Goal: Task Accomplishment & Management: Manage account settings

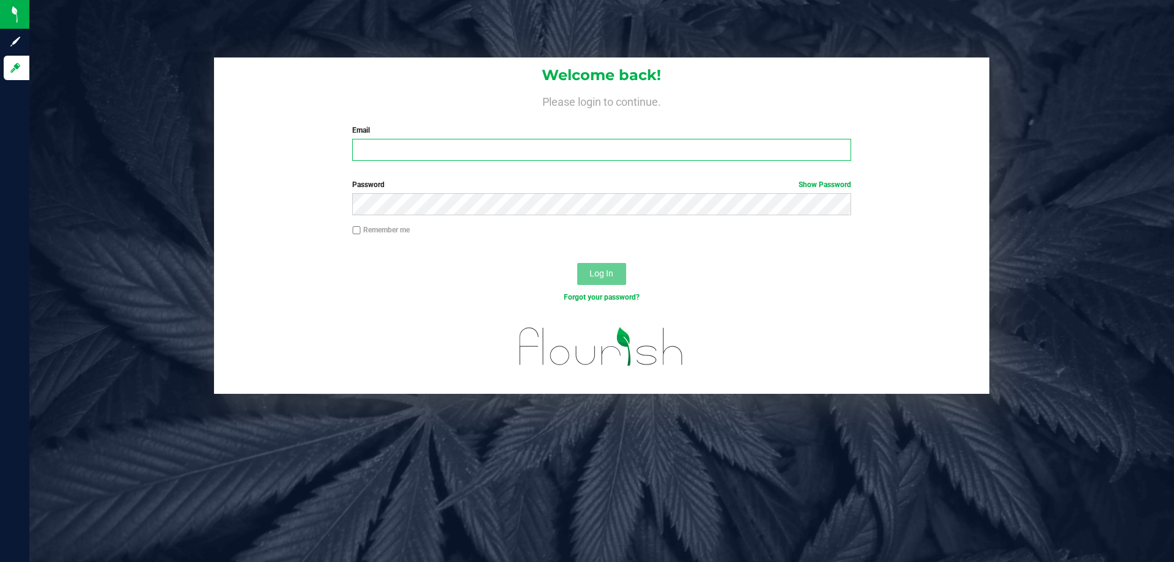
click at [454, 152] on input "Email" at bounding box center [601, 150] width 498 height 22
type input "smaileoi@liveparallel.com"
click at [577, 263] on button "Log In" at bounding box center [601, 274] width 49 height 22
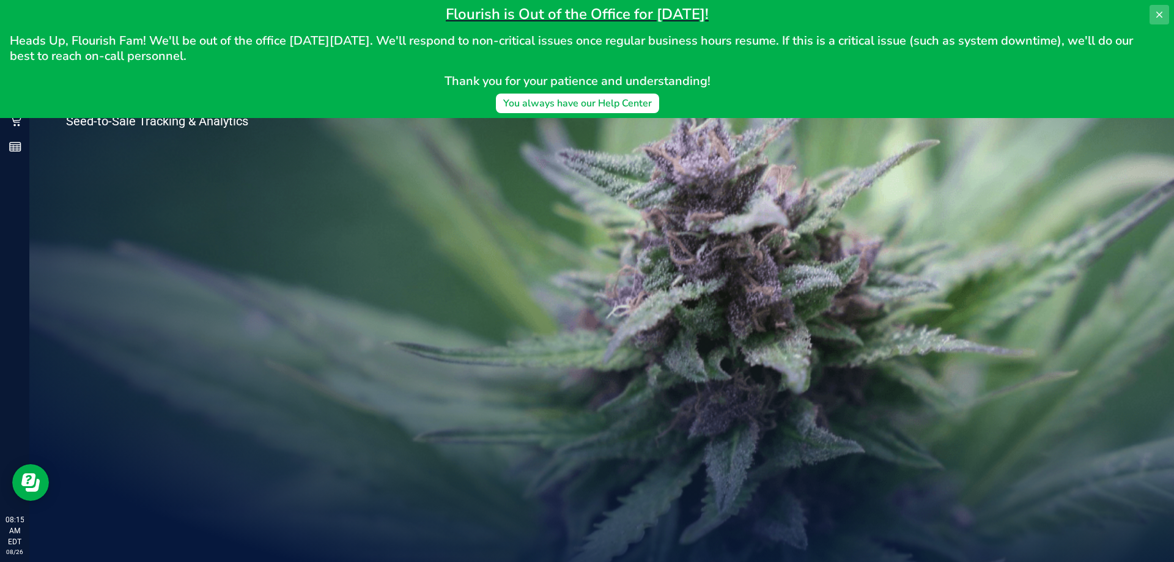
click at [1156, 15] on icon at bounding box center [1160, 15] width 10 height 10
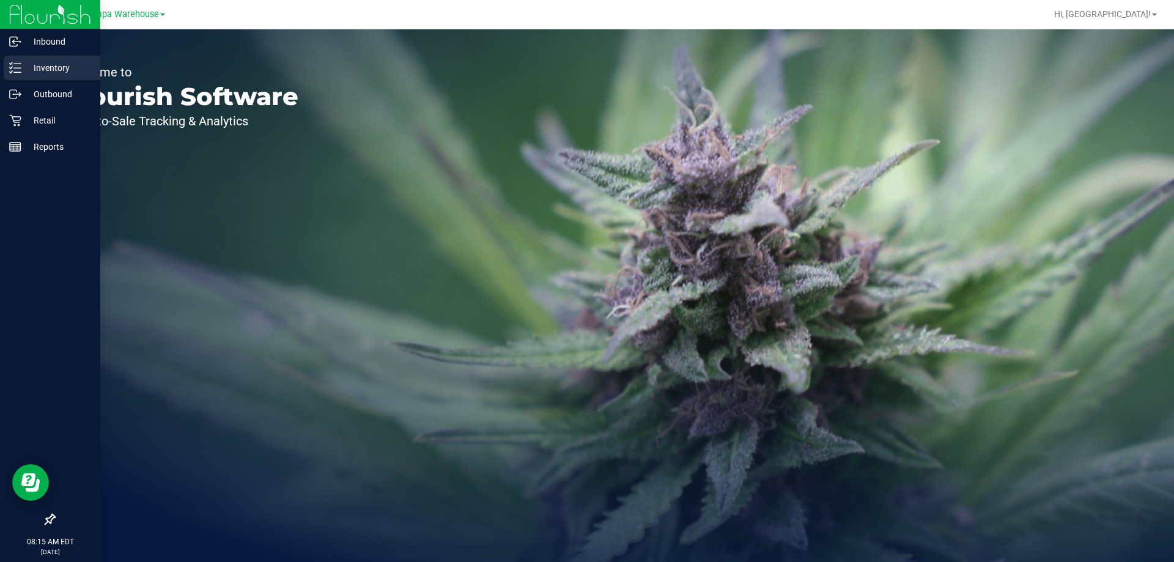
click at [79, 72] on p "Inventory" at bounding box center [57, 68] width 73 height 15
click at [73, 86] on div "Outbound" at bounding box center [52, 94] width 97 height 24
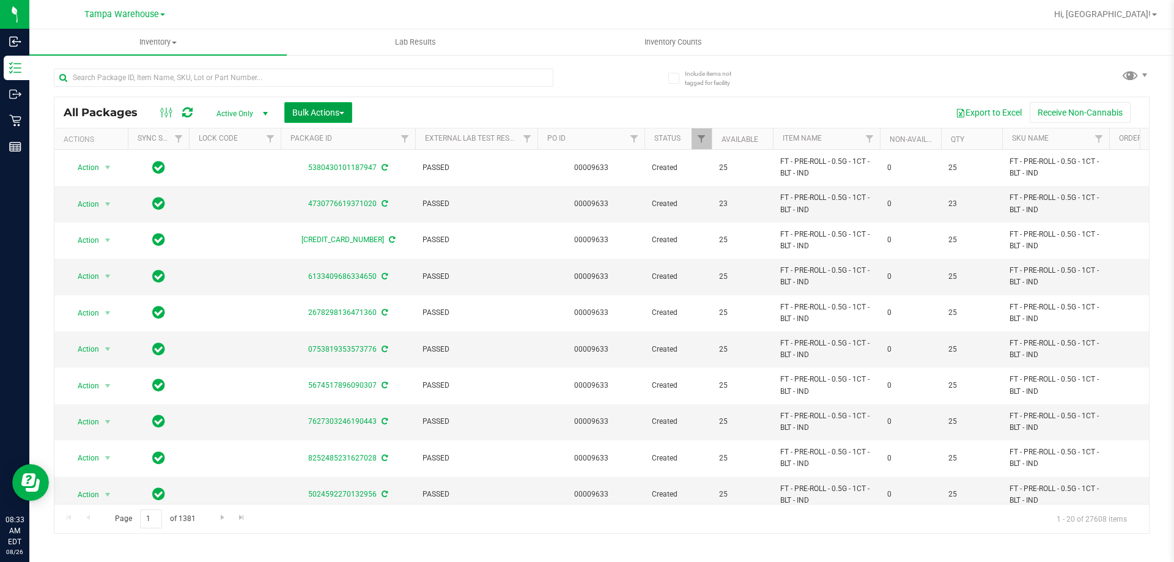
click at [339, 106] on button "Bulk Actions" at bounding box center [318, 112] width 68 height 21
click at [339, 133] on div "Add to outbound order" at bounding box center [342, 142] width 100 height 20
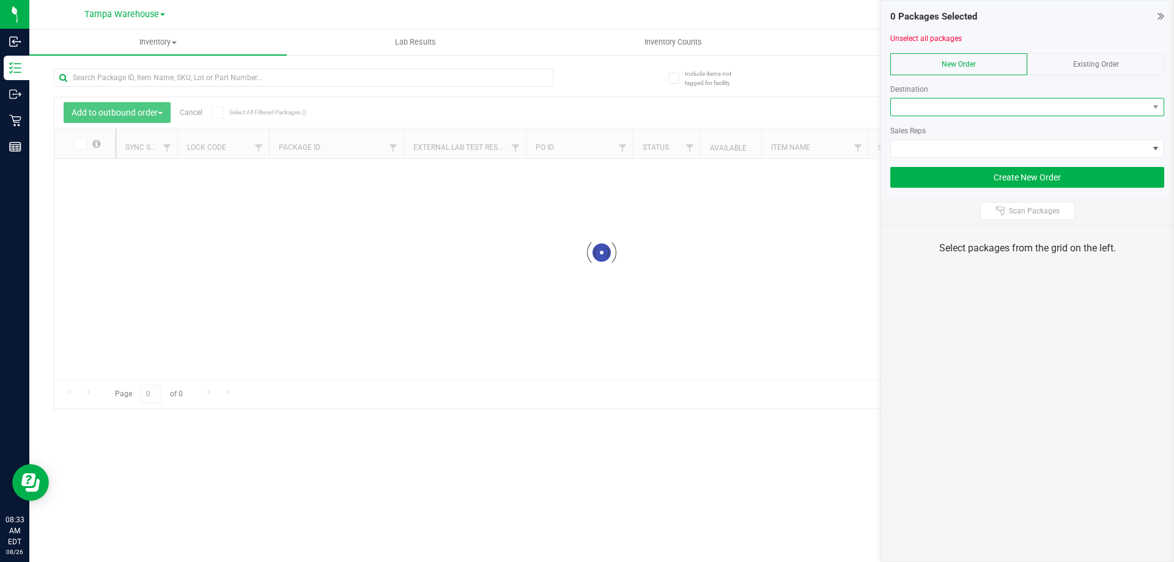
click at [908, 106] on span at bounding box center [1019, 106] width 257 height 17
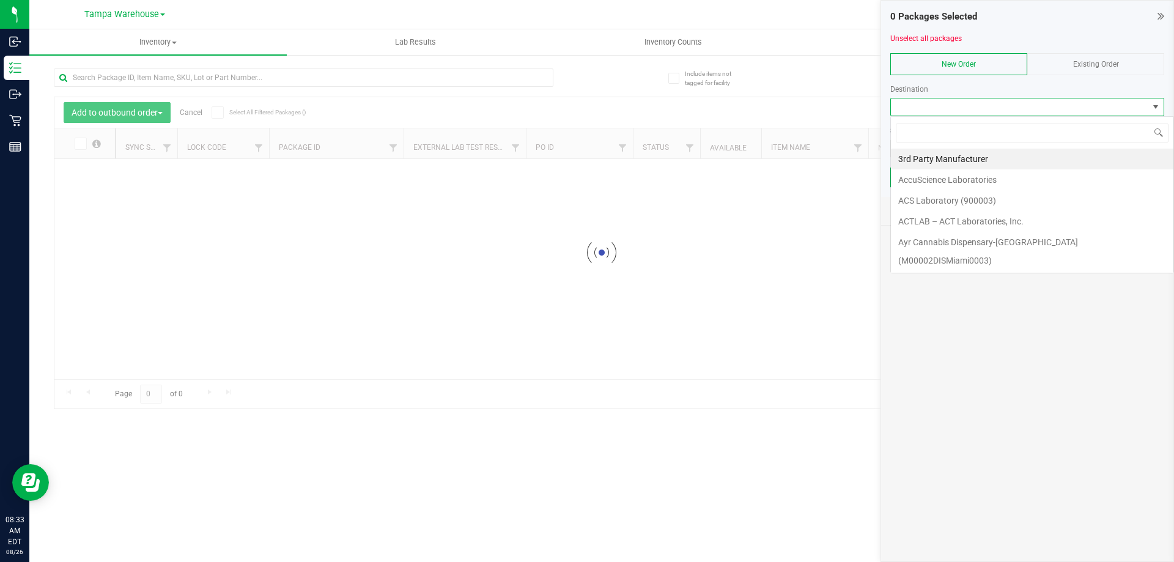
scroll to position [18, 274]
type input "tal"
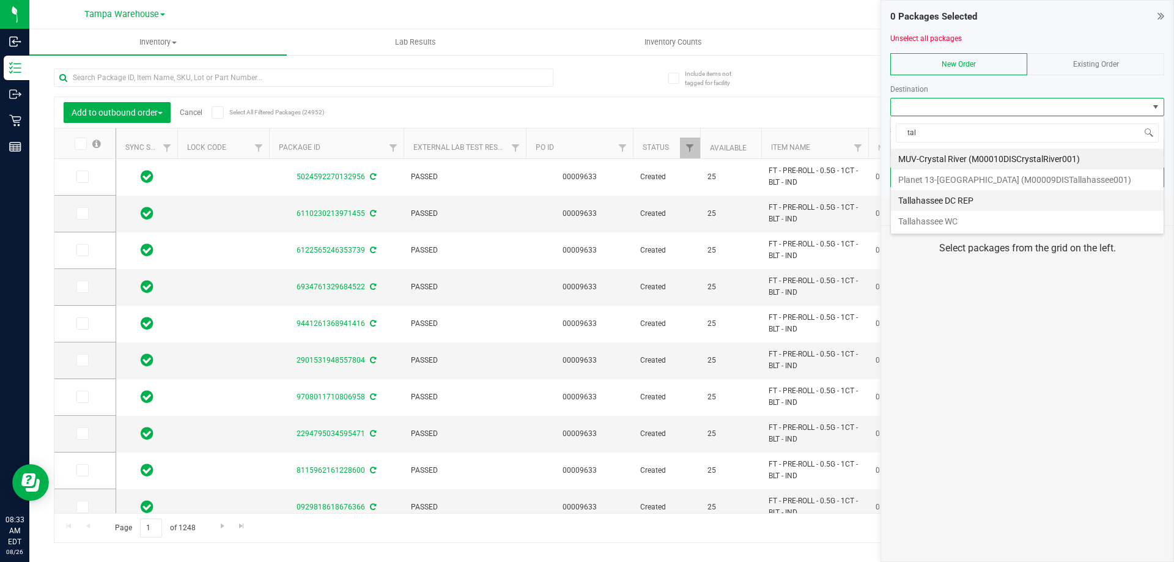
click at [938, 203] on li "Tallahassee DC REP" at bounding box center [1027, 200] width 273 height 21
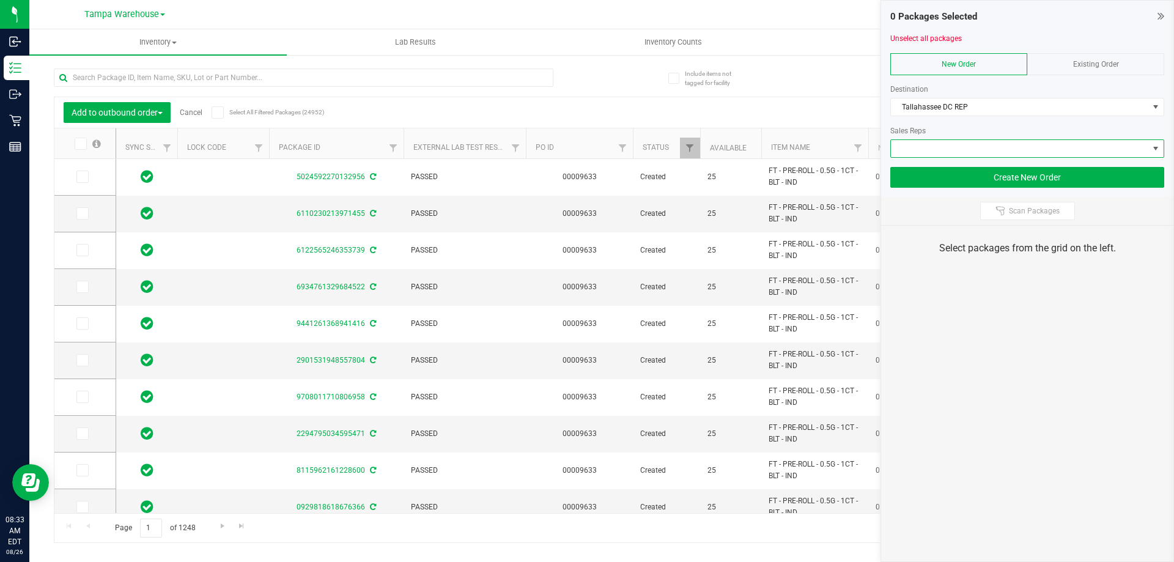
click at [986, 150] on span at bounding box center [1019, 148] width 257 height 17
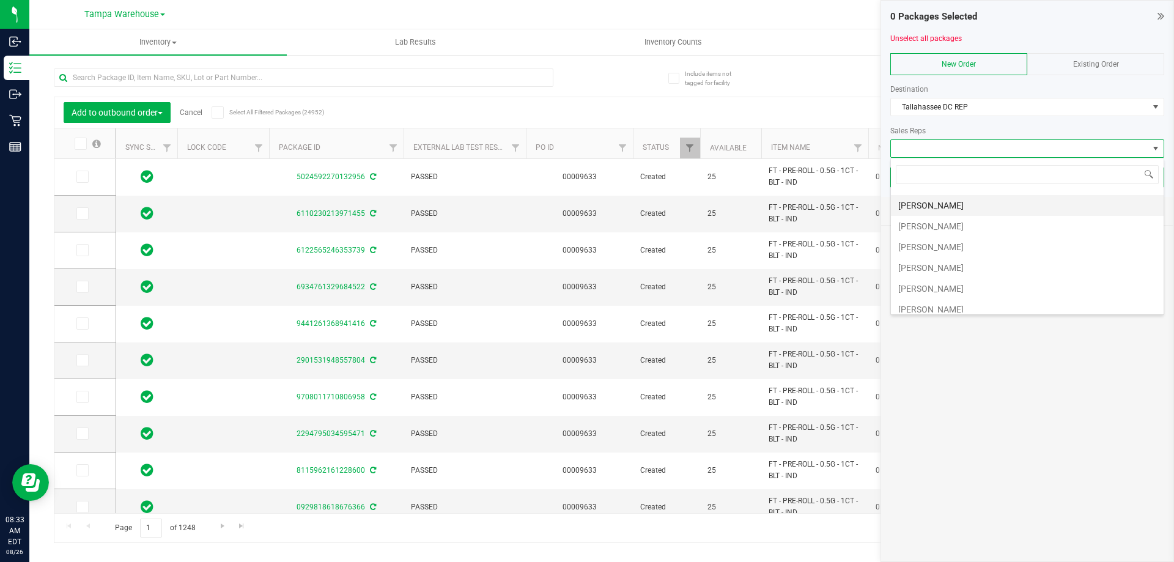
scroll to position [61, 0]
click at [971, 264] on li "[PERSON_NAME]" at bounding box center [1027, 264] width 273 height 21
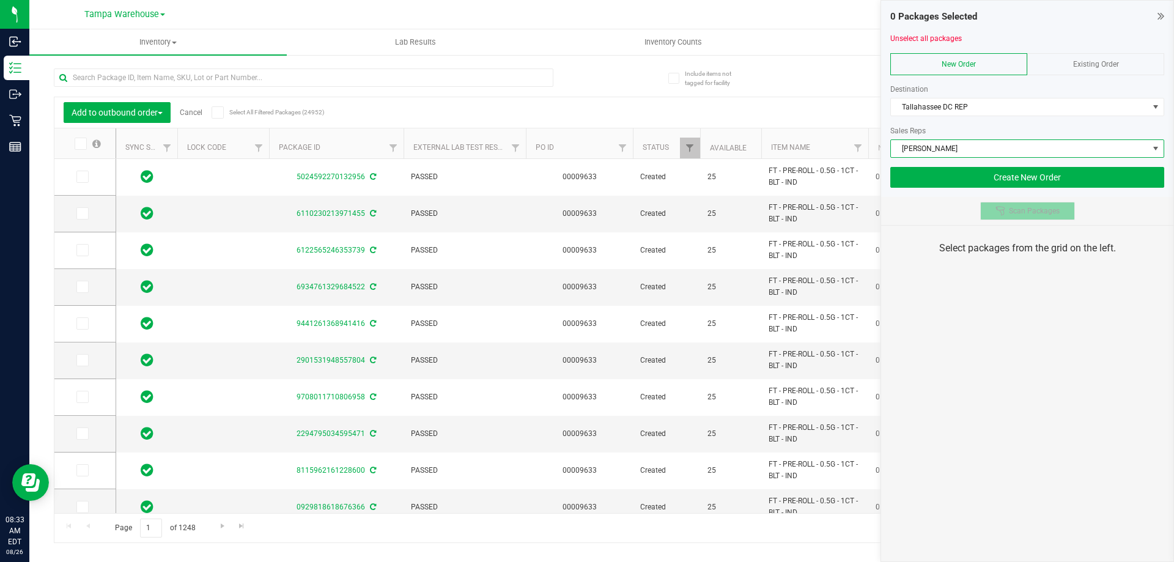
click at [1028, 204] on button "Scan Packages" at bounding box center [1027, 211] width 95 height 18
click at [1034, 301] on div "0 Packages Selected Unselect all packages New Order Existing Order Destination …" at bounding box center [1028, 281] width 294 height 562
click at [984, 302] on div "0 Packages Selected Unselect all packages New Order Existing Order Destination …" at bounding box center [1028, 281] width 294 height 562
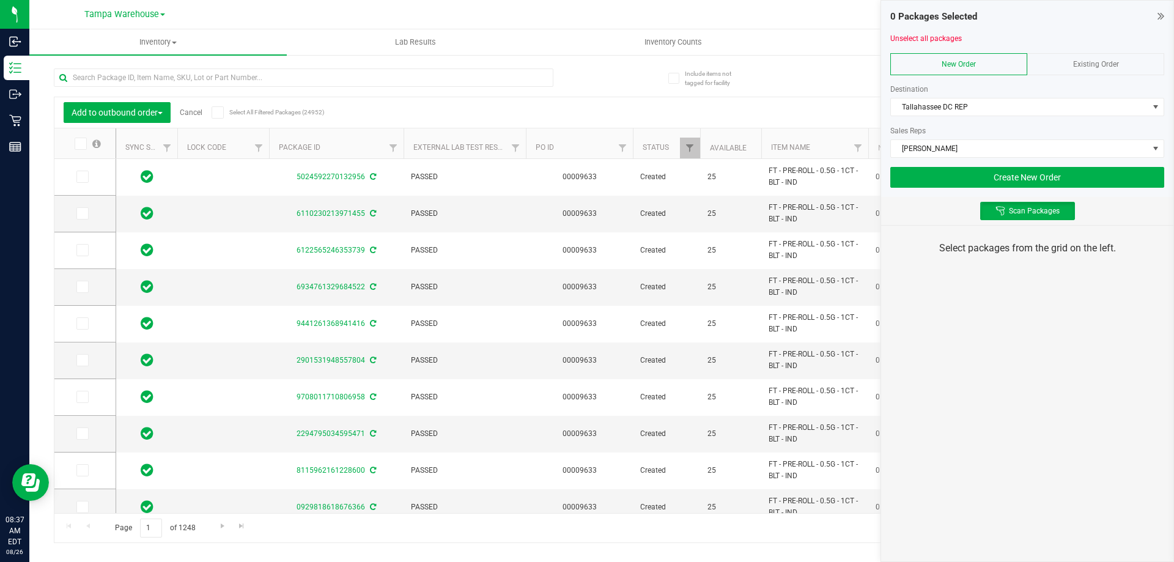
click at [984, 302] on div "0 Packages Selected Unselect all packages New Order Existing Order Destination …" at bounding box center [1028, 281] width 294 height 562
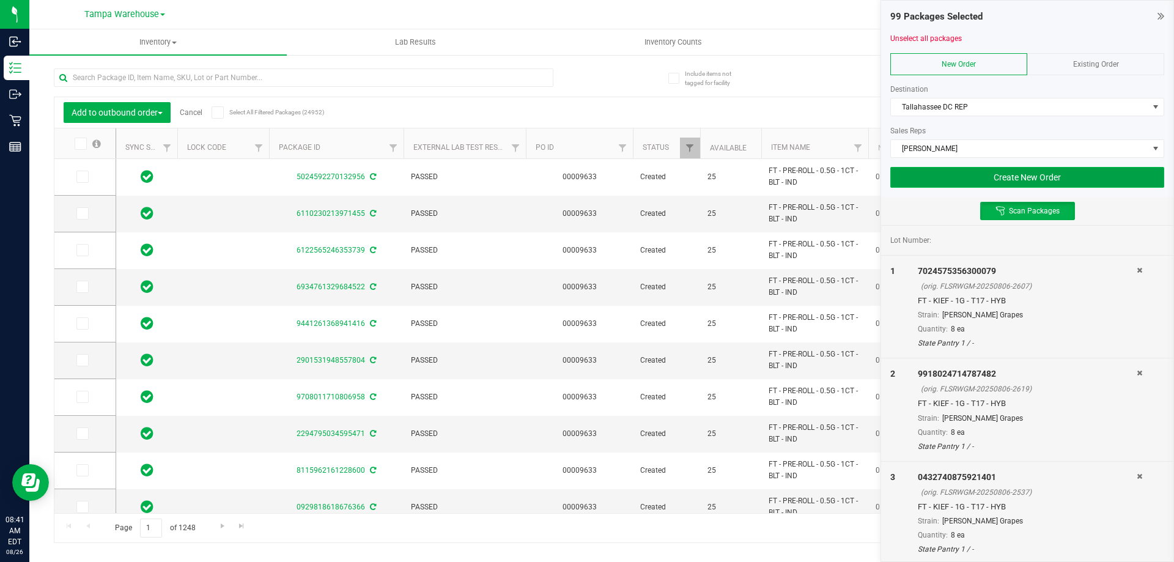
click at [948, 180] on button "Create New Order" at bounding box center [1027, 177] width 274 height 21
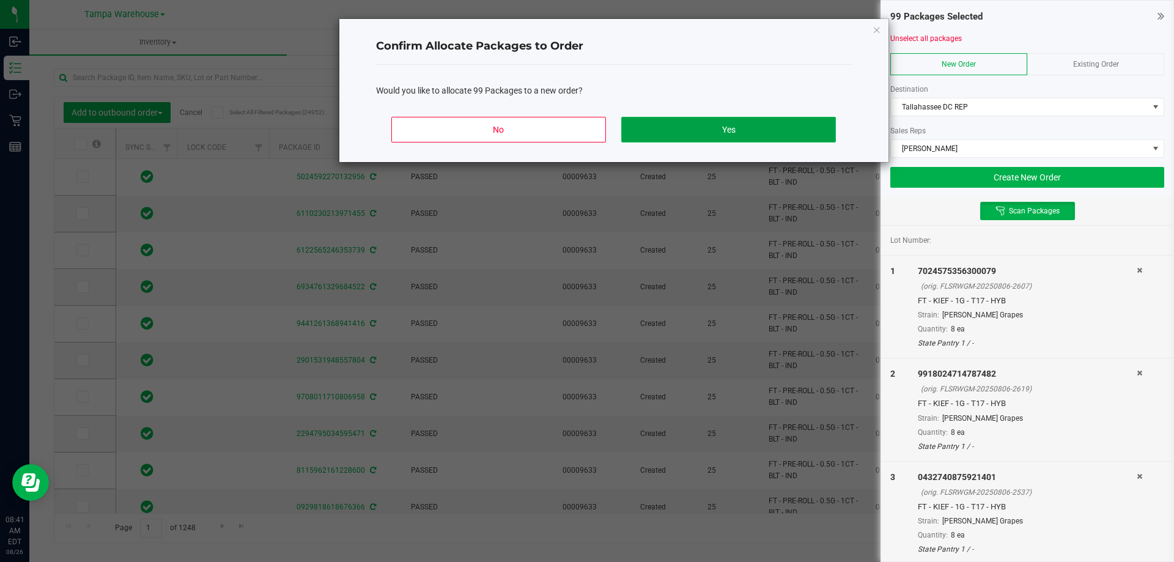
click at [778, 130] on button "Yes" at bounding box center [728, 130] width 214 height 26
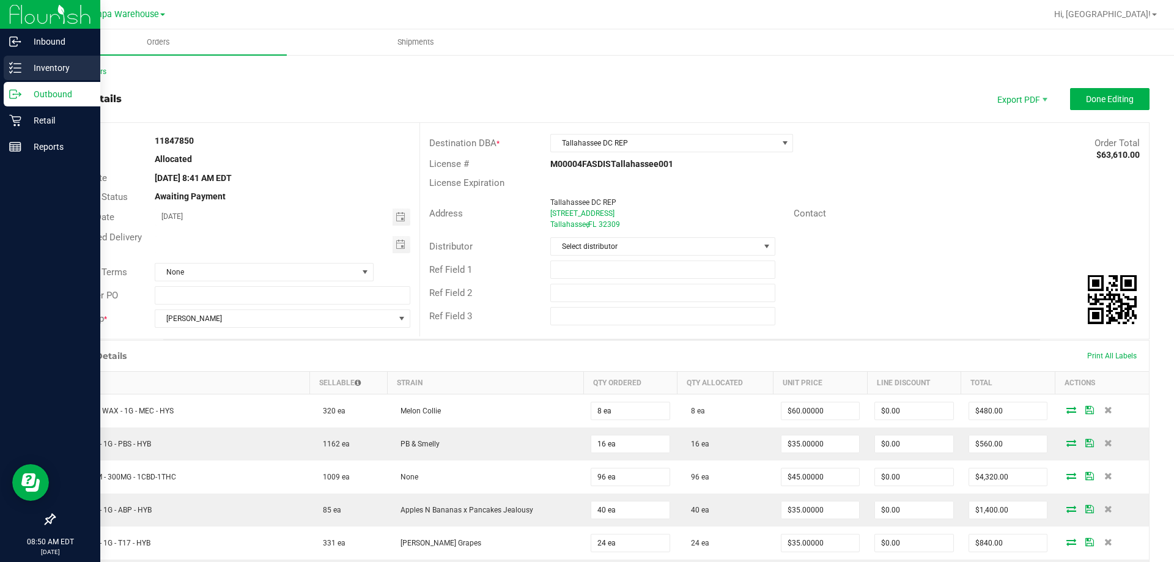
click at [23, 61] on p "Inventory" at bounding box center [57, 68] width 73 height 15
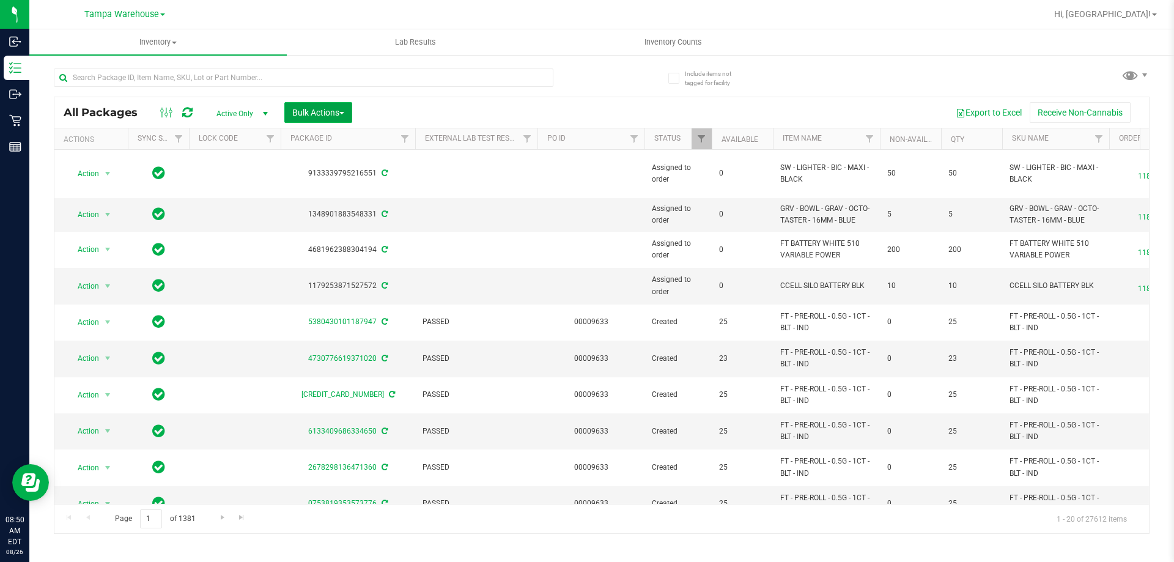
click at [316, 109] on span "Bulk Actions" at bounding box center [318, 113] width 52 height 10
click at [347, 137] on span "Add to outbound order" at bounding box center [333, 140] width 83 height 10
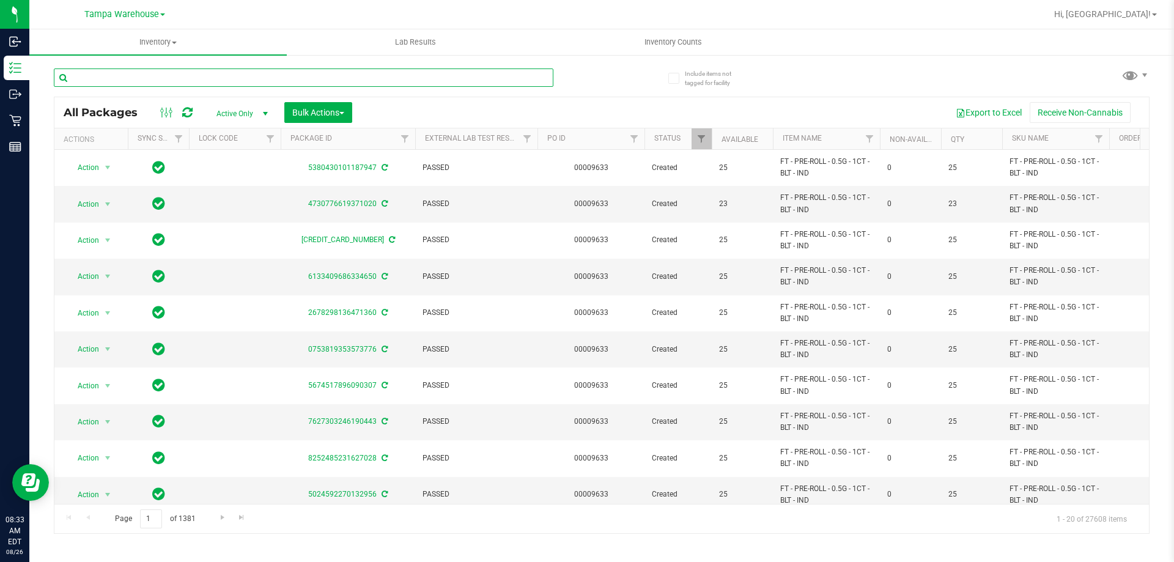
click at [352, 78] on input "text" at bounding box center [304, 77] width 500 height 18
type input "T17"
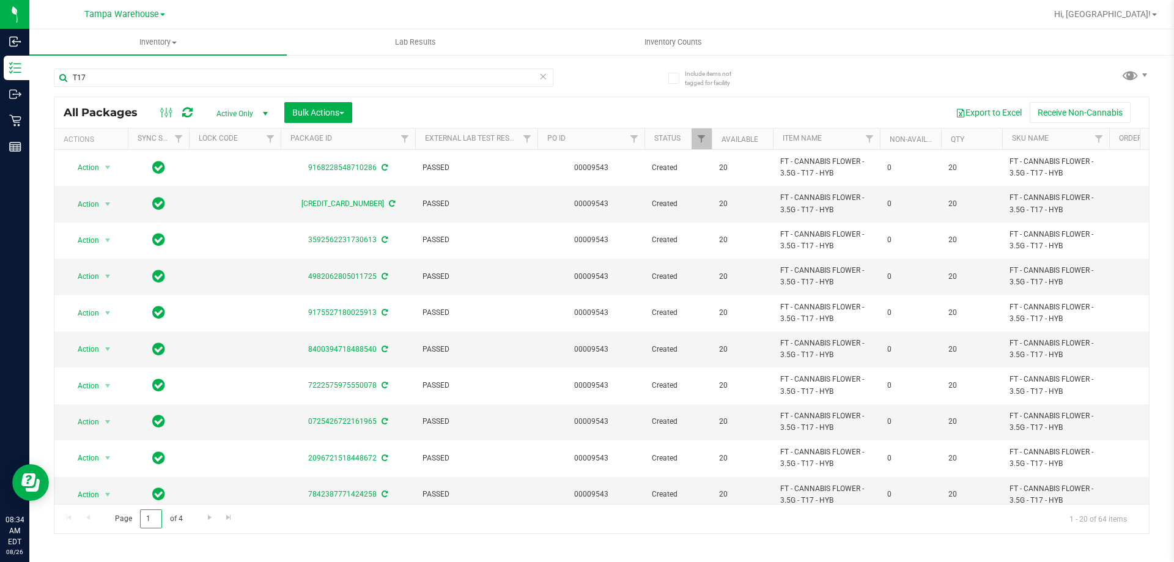
click at [155, 520] on input "1" at bounding box center [151, 518] width 22 height 19
click at [207, 517] on span "Go to the next page" at bounding box center [210, 518] width 10 height 10
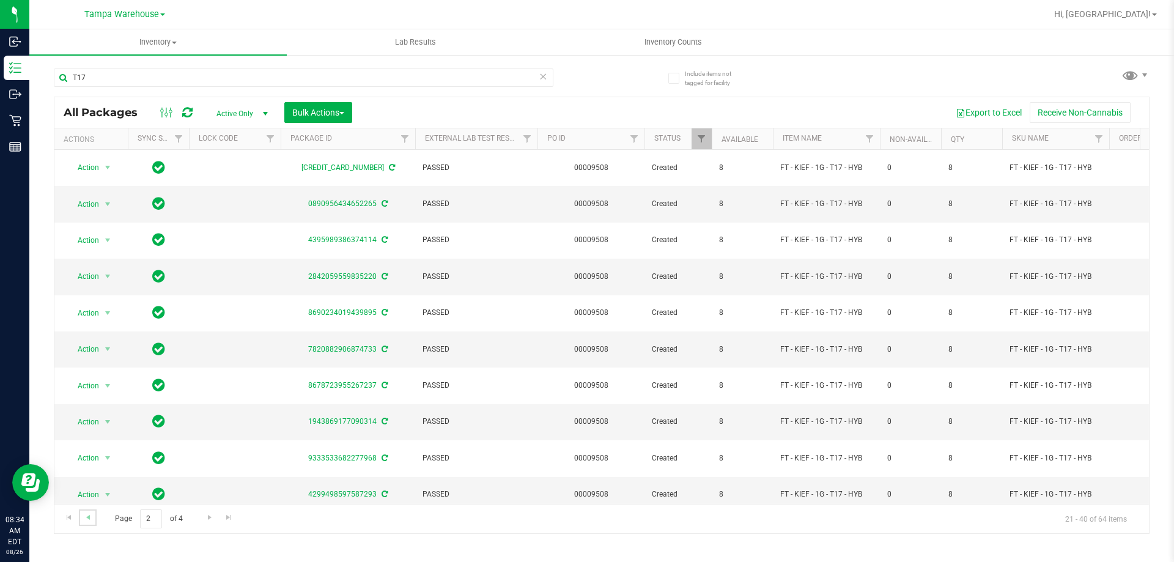
click at [93, 519] on link "Go to the previous page" at bounding box center [88, 517] width 18 height 17
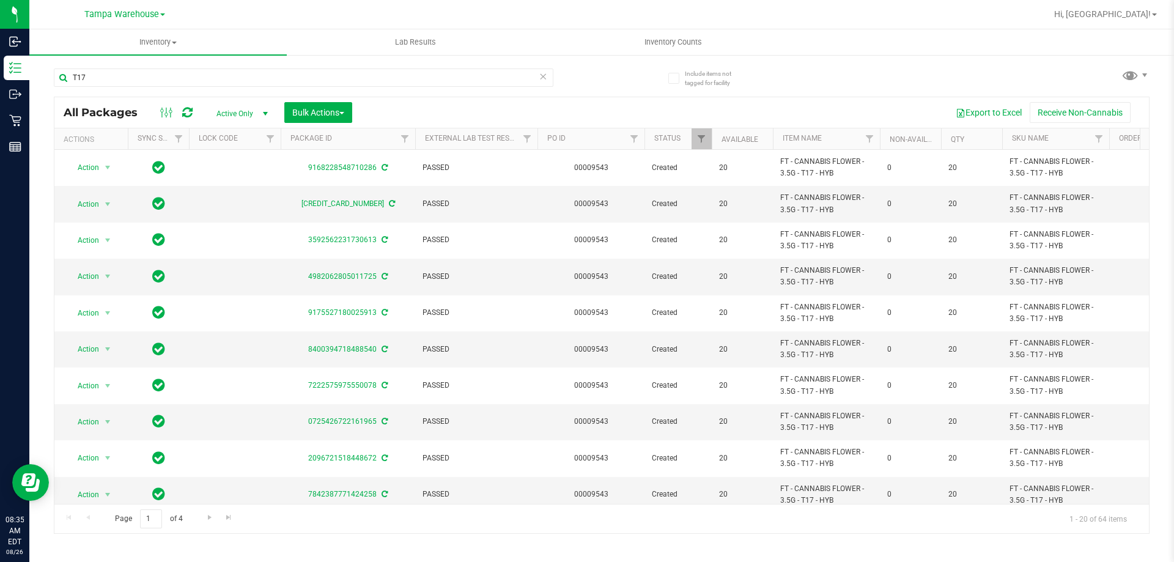
click at [546, 78] on icon at bounding box center [543, 75] width 9 height 15
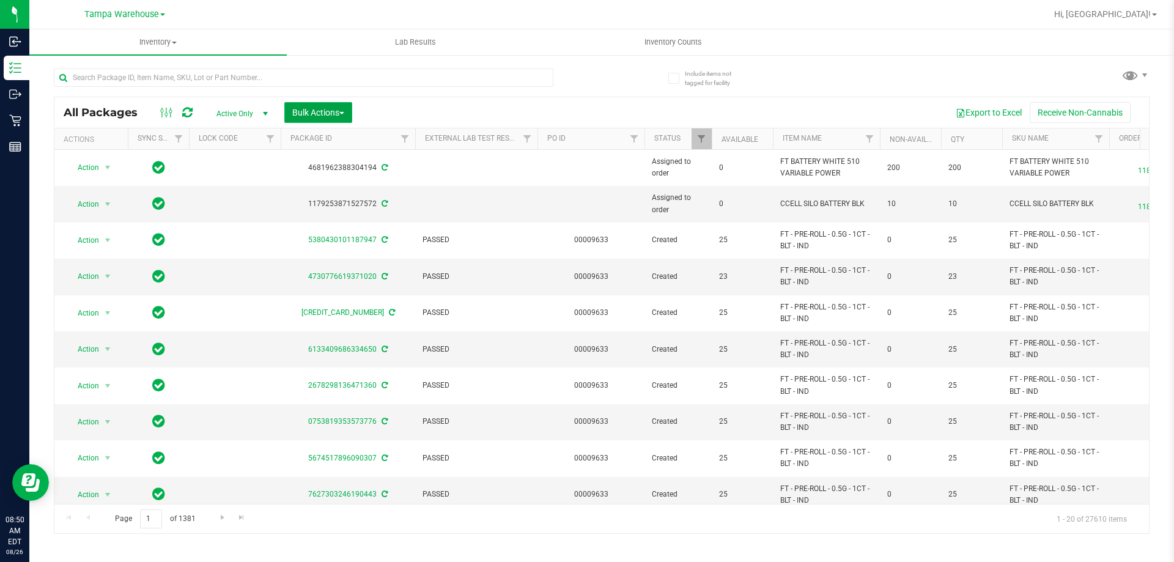
click at [338, 112] on span "Bulk Actions" at bounding box center [318, 113] width 52 height 10
click at [355, 144] on span "Add to outbound order" at bounding box center [333, 140] width 83 height 10
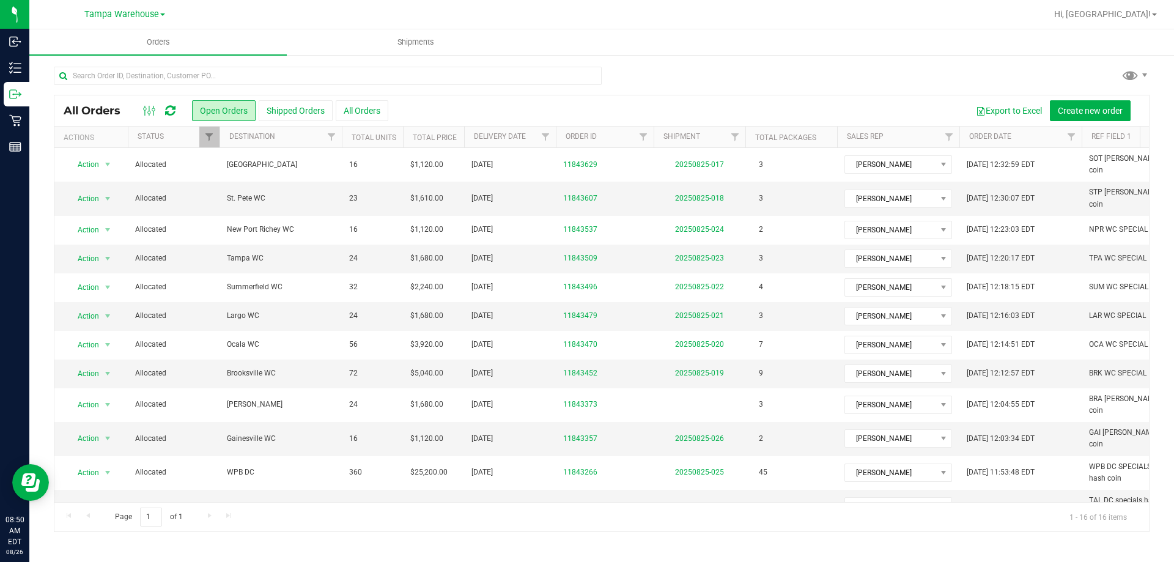
click at [172, 108] on icon at bounding box center [170, 111] width 10 height 12
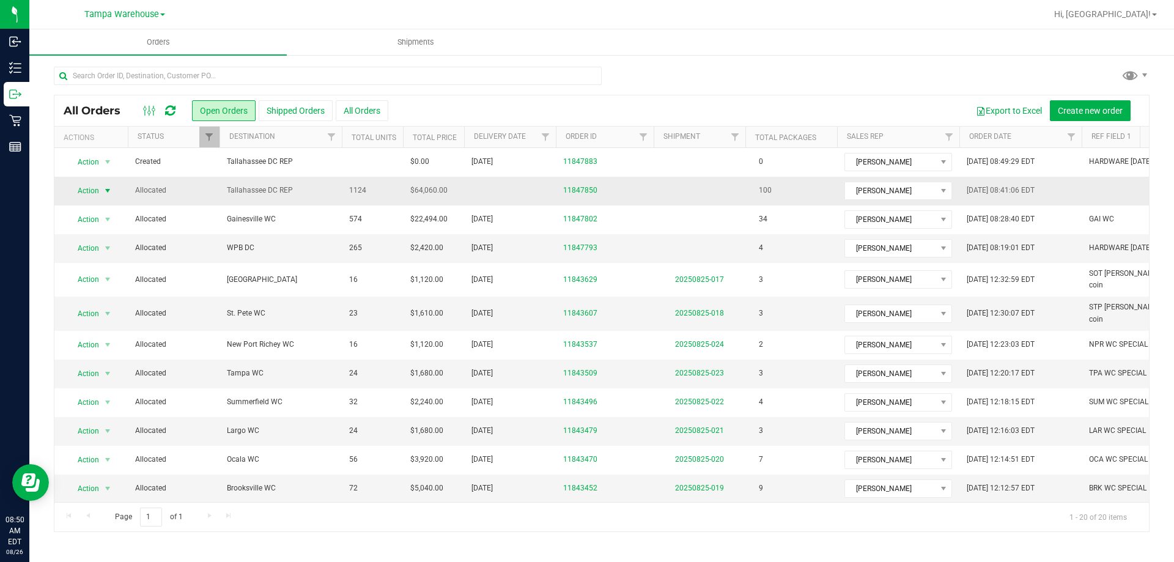
click at [102, 189] on span "select" at bounding box center [107, 190] width 15 height 17
click at [95, 250] on li "Edit order" at bounding box center [113, 248] width 92 height 18
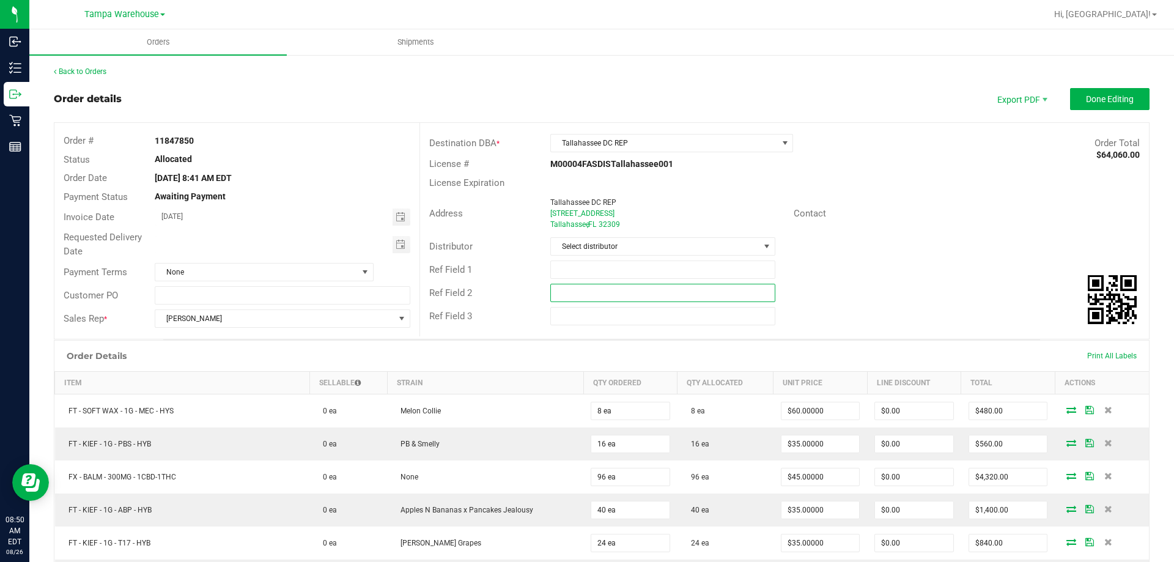
click at [560, 292] on input "text" at bounding box center [662, 293] width 224 height 18
paste input "cannabis"
type input "cannabis"
click at [568, 275] on input "text" at bounding box center [662, 270] width 224 height 18
type input "TAL DC PG1"
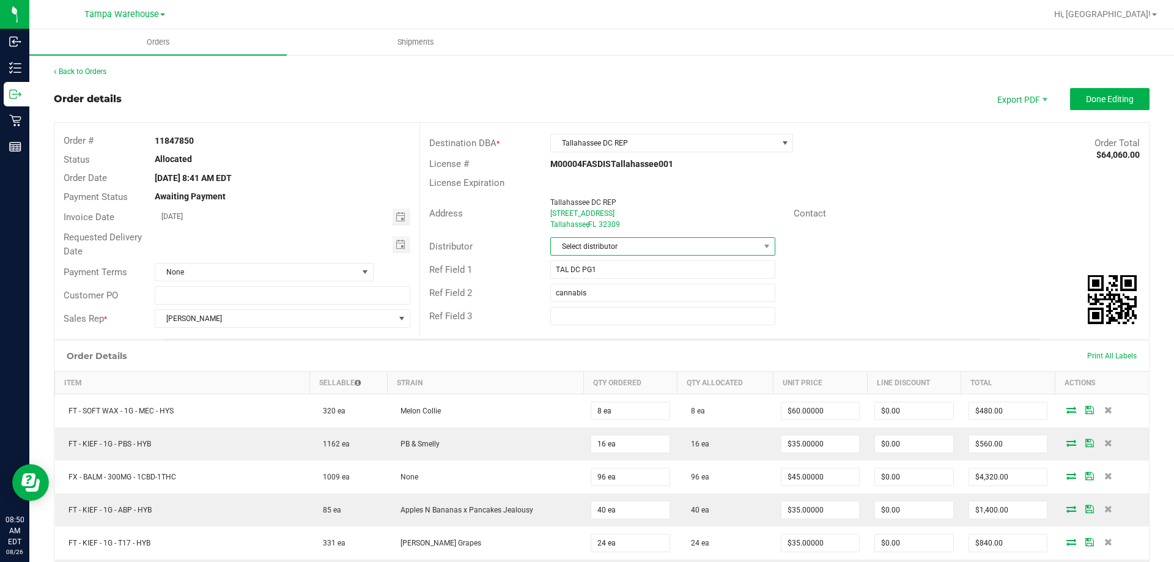
click at [572, 242] on span "Select distributor" at bounding box center [655, 246] width 208 height 17
type input "TAM"
click at [609, 320] on li "Tampa Warehouse" at bounding box center [657, 319] width 221 height 21
click at [396, 243] on span "Toggle calendar" at bounding box center [401, 245] width 10 height 10
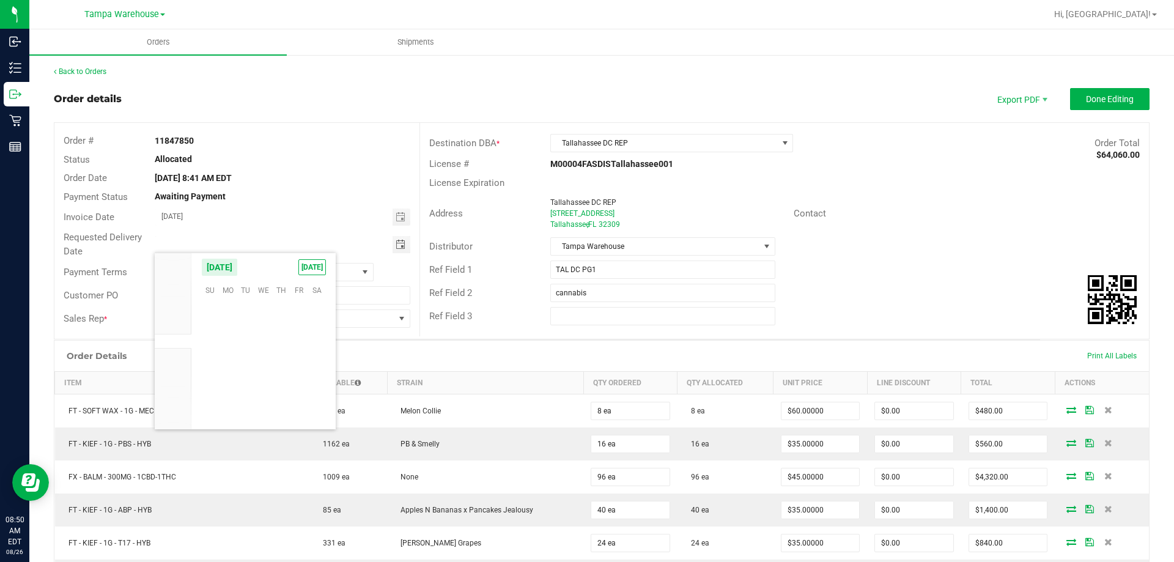
scroll to position [198212, 0]
click at [250, 385] on span "26" at bounding box center [246, 384] width 18 height 19
type input "[DATE]"
click at [1112, 91] on button "Done Editing" at bounding box center [1110, 99] width 80 height 22
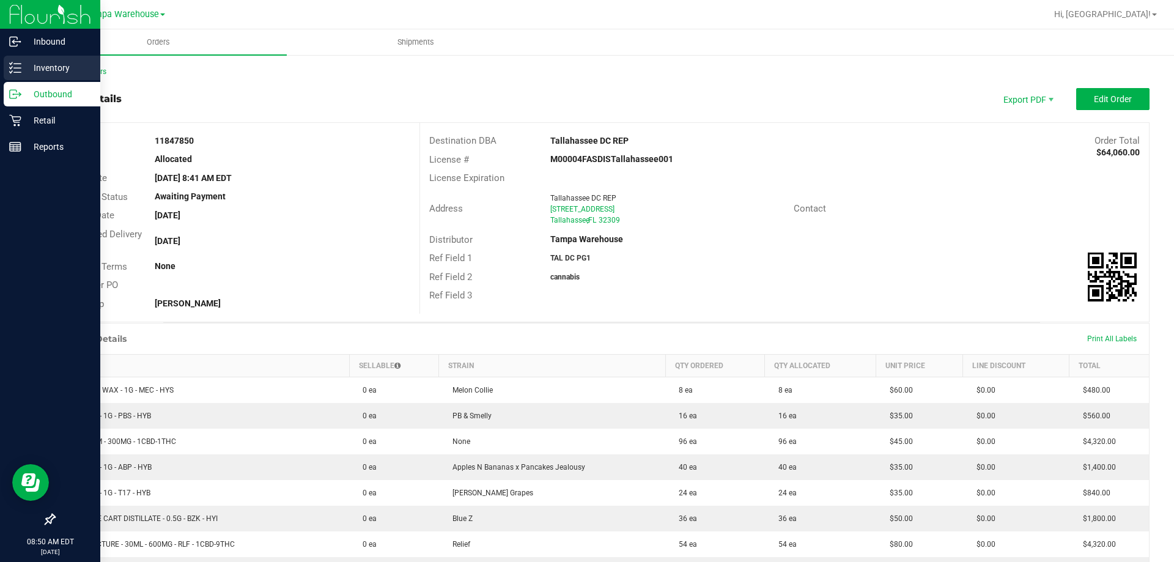
click at [56, 67] on p "Inventory" at bounding box center [57, 68] width 73 height 15
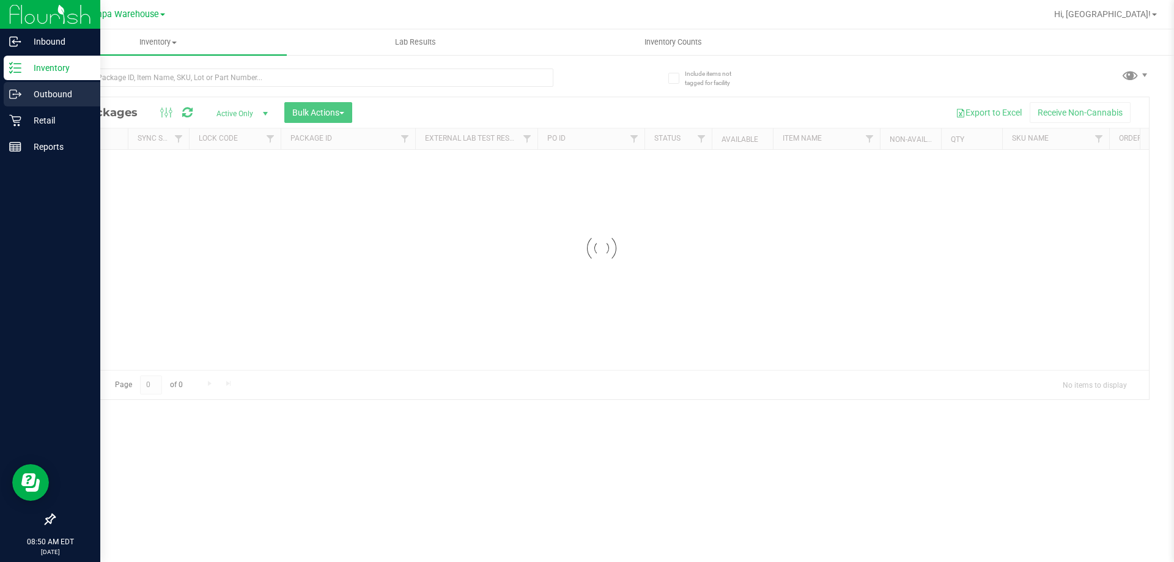
click at [20, 92] on icon at bounding box center [15, 94] width 12 height 12
